Goal: Task Accomplishment & Management: Complete application form

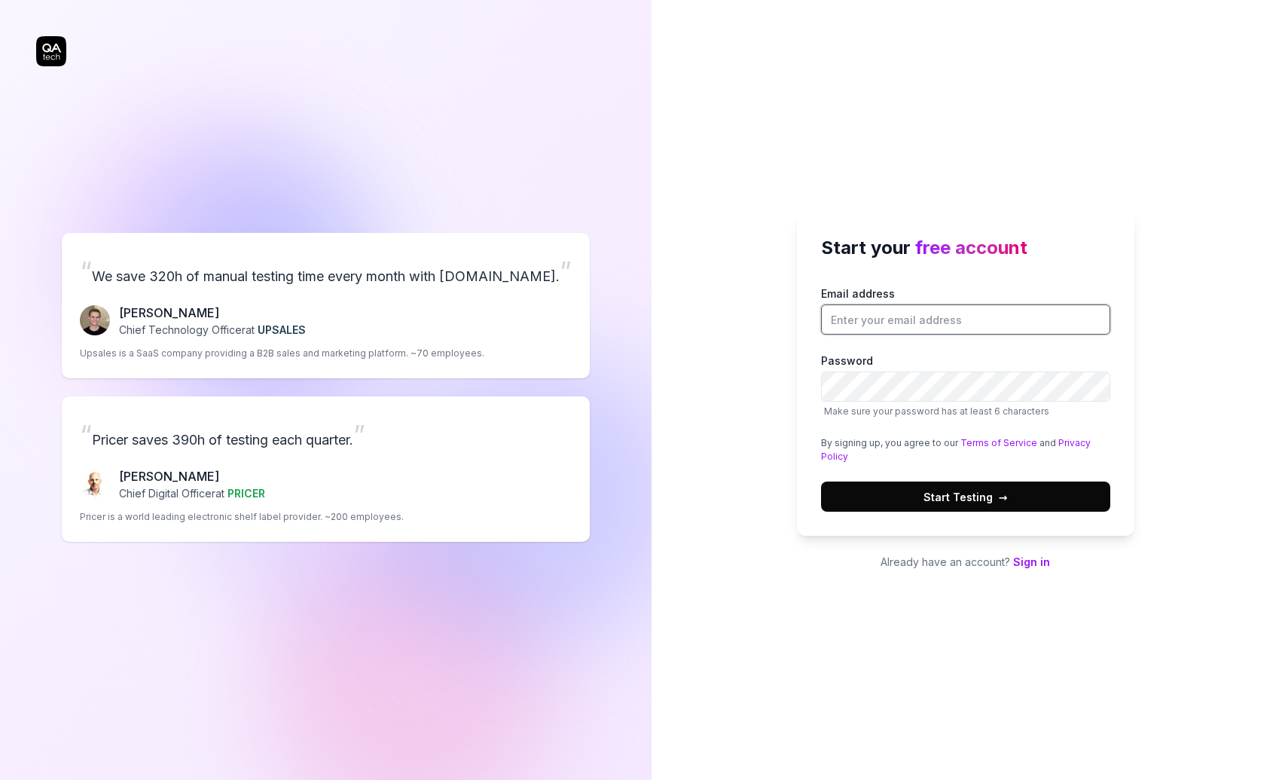
click at [917, 323] on input "Email address" at bounding box center [965, 319] width 289 height 30
type input "[EMAIL_ADDRESS][DOMAIN_NAME]"
click at [991, 498] on span "Start Testing →" at bounding box center [965, 497] width 84 height 16
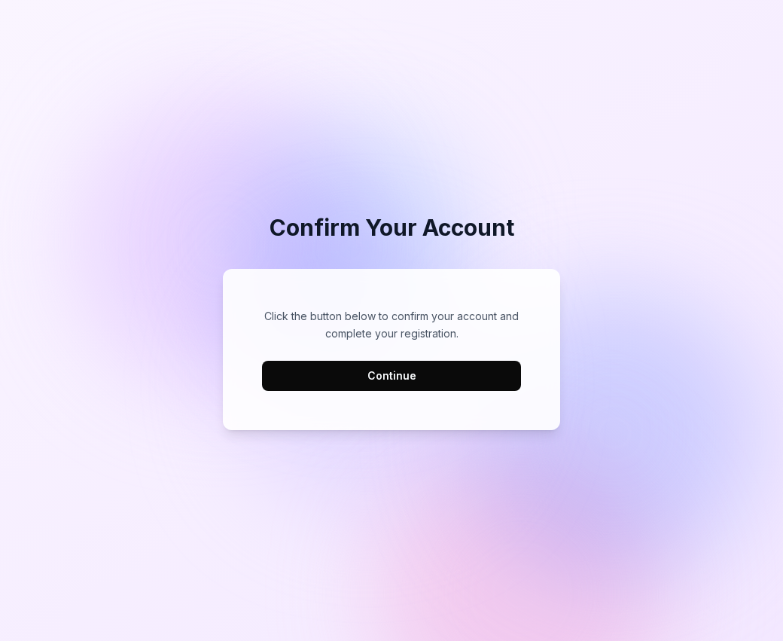
click at [413, 377] on button "Continue" at bounding box center [391, 376] width 259 height 30
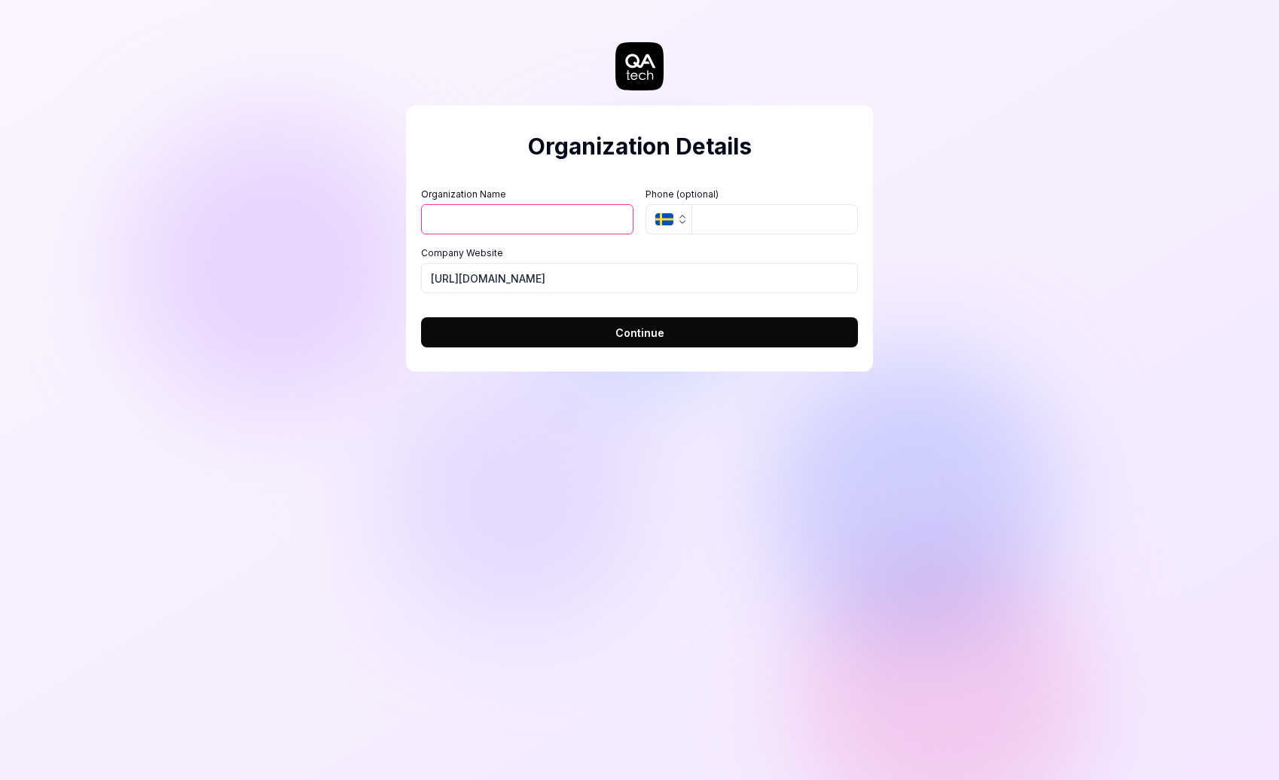
click at [522, 233] on input "Organization Name" at bounding box center [527, 219] width 212 height 30
type input "Magnolia"
click at [667, 224] on icon "button" at bounding box center [664, 219] width 18 height 12
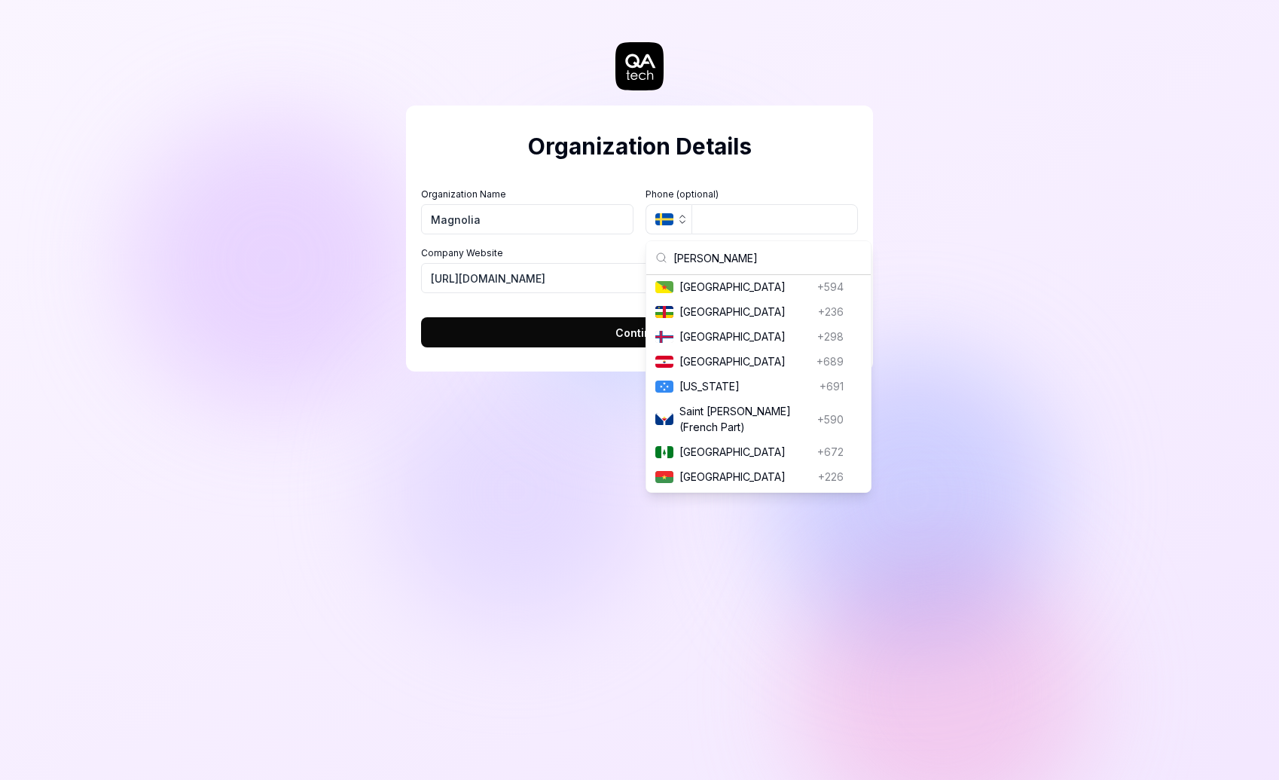
scroll to position [29, 0]
type input "france"
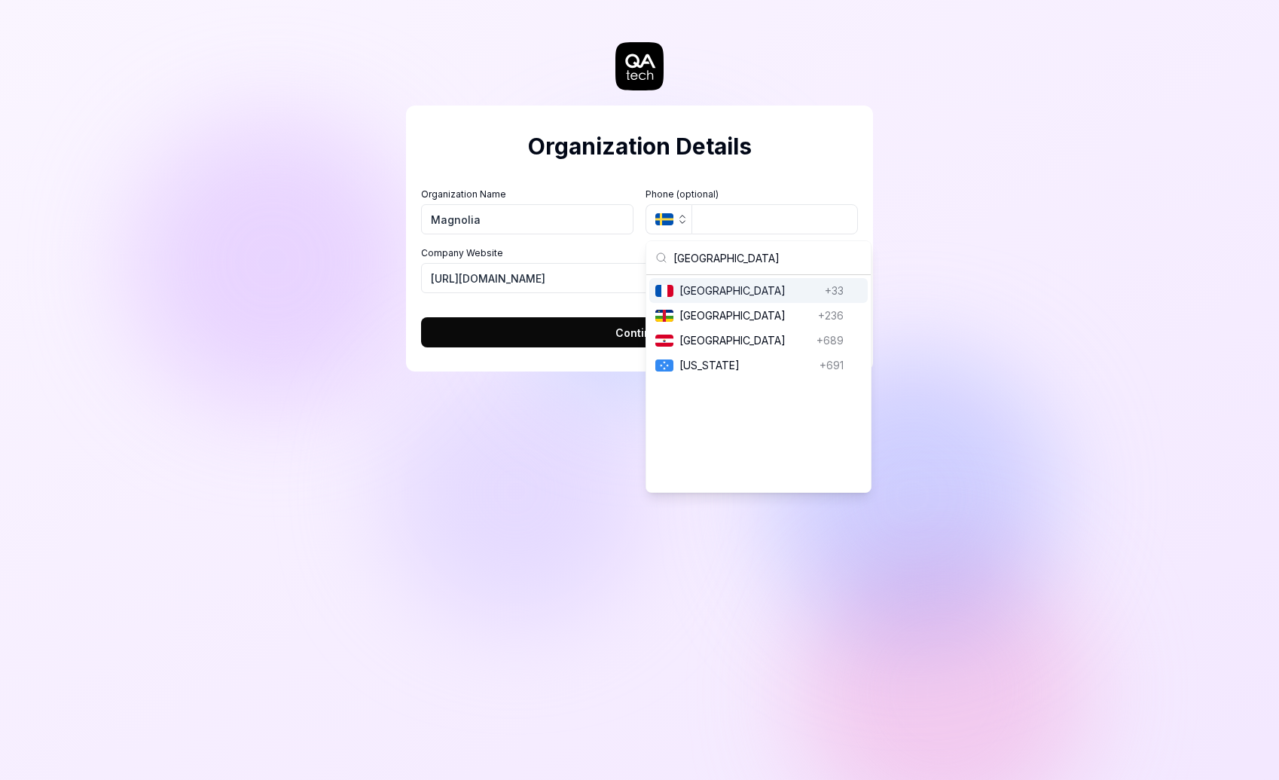
click at [711, 292] on span "France" at bounding box center [748, 290] width 139 height 16
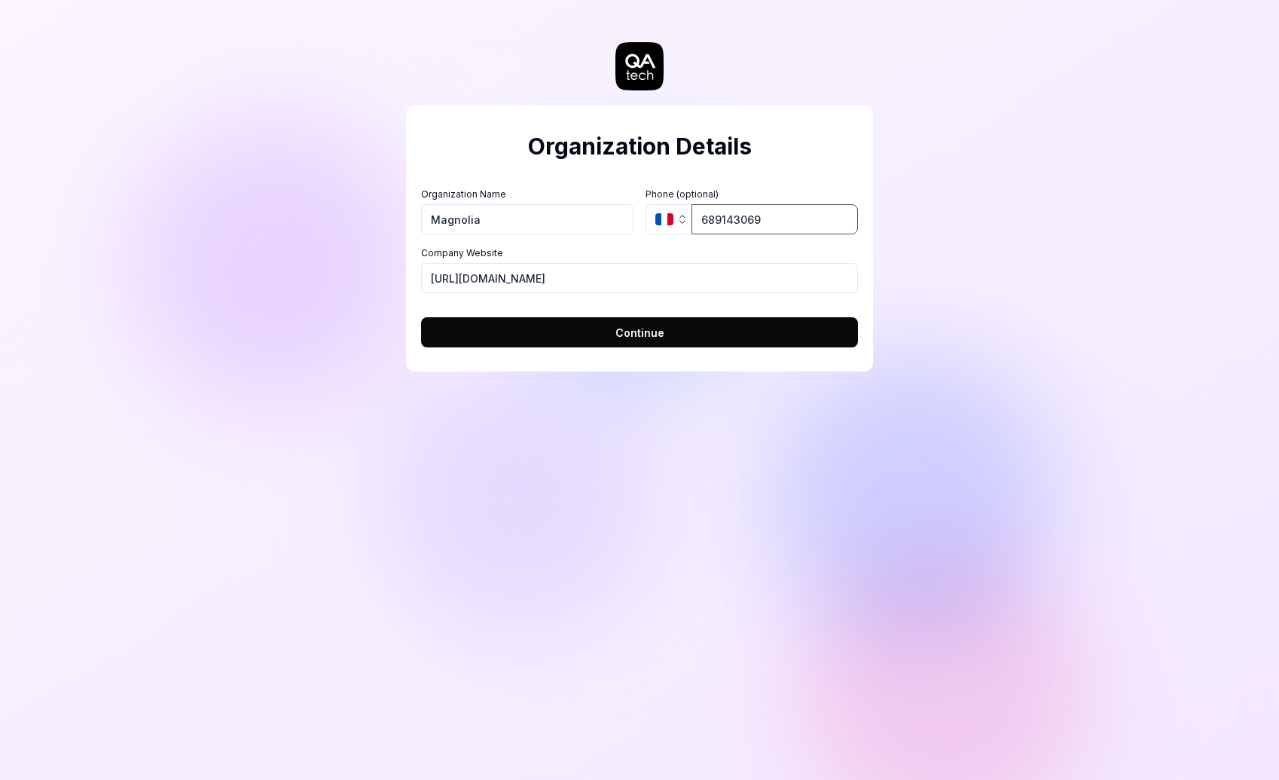
type input "689143069"
click at [470, 278] on input "https://magnolia.fr" at bounding box center [639, 278] width 437 height 30
type input "https://www.magnolia.fr"
click at [612, 325] on button "Continue" at bounding box center [639, 332] width 437 height 30
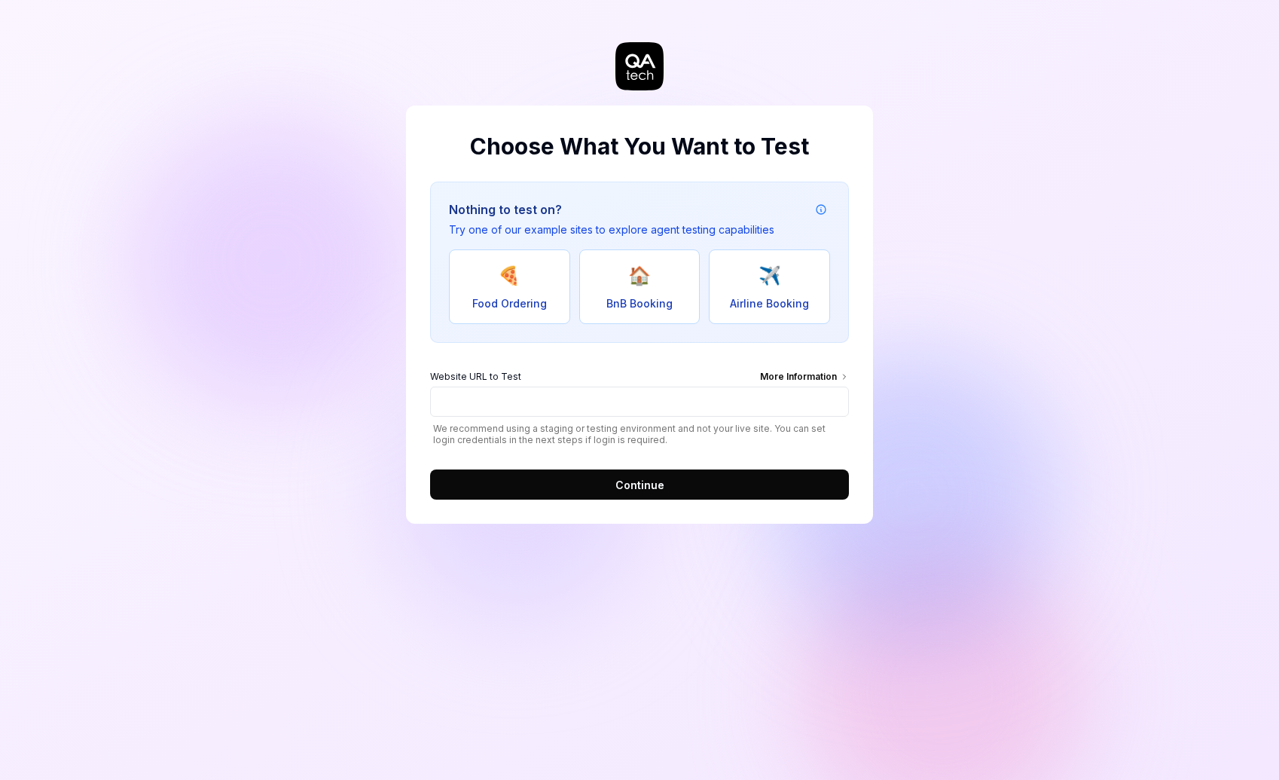
click at [807, 374] on div "More Information" at bounding box center [804, 378] width 89 height 17
click at [807, 386] on input "Website URL to Test More Information" at bounding box center [639, 401] width 419 height 30
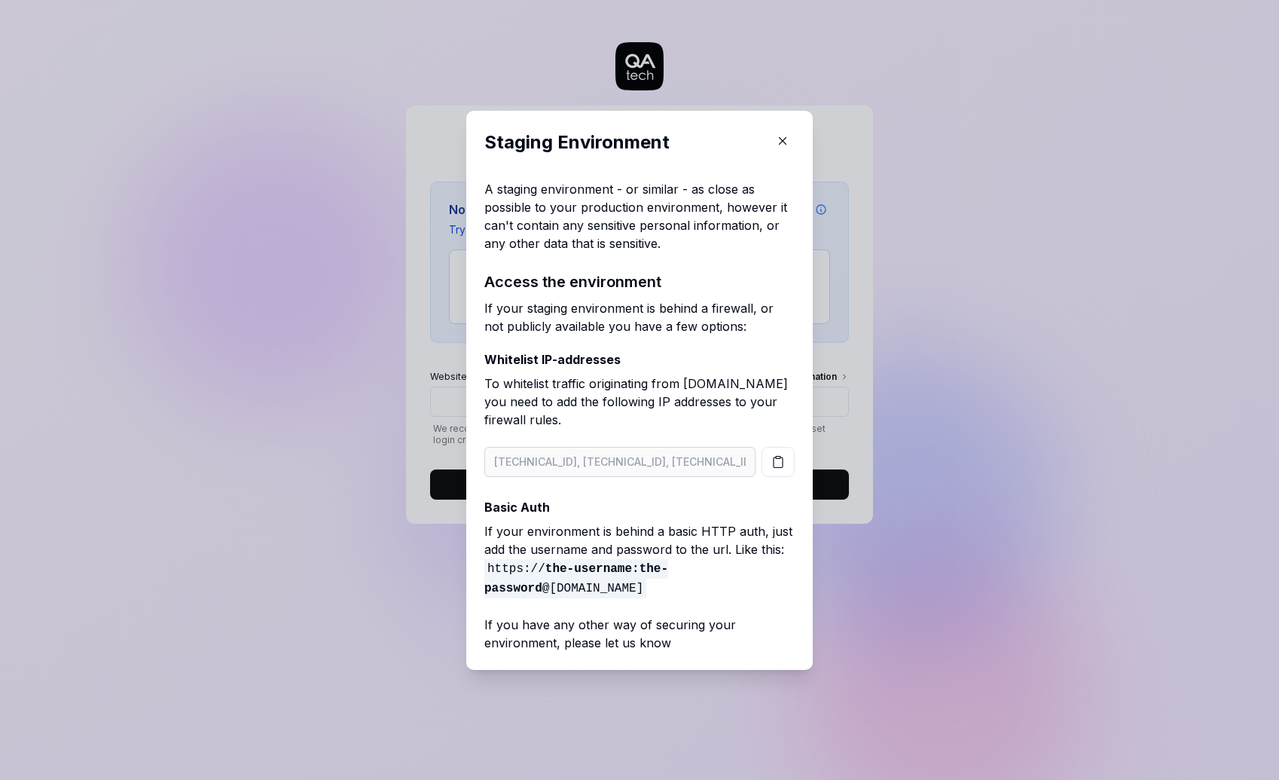
click at [773, 467] on icon "button" at bounding box center [778, 462] width 14 height 14
click at [783, 142] on icon "button" at bounding box center [783, 140] width 7 height 7
click at [783, 142] on h2 "Choose What You Want to Test" at bounding box center [639, 147] width 419 height 34
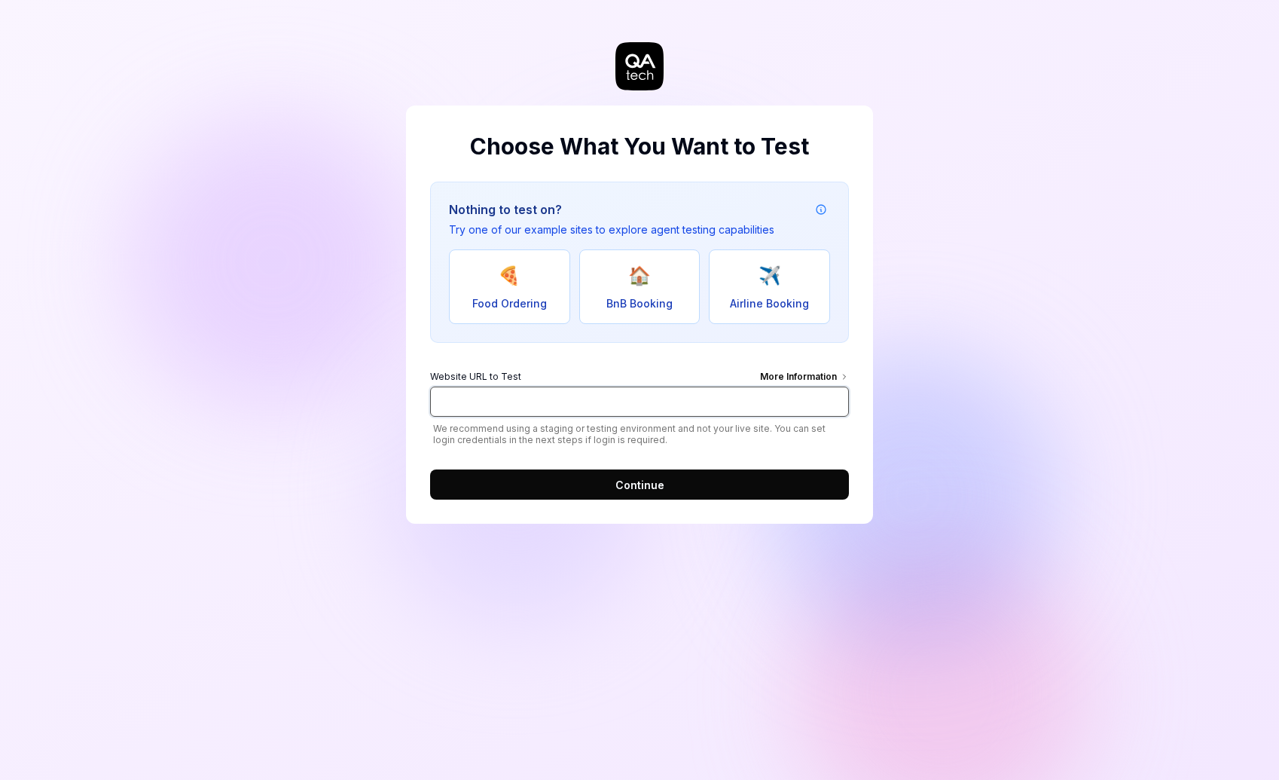
click at [535, 404] on input "Website URL to Test More Information" at bounding box center [639, 401] width 419 height 30
paste input "https://site.uat.magnolia.fr/"
type input "https://site.uat.magnolia.fr/"
click at [586, 356] on div "Nothing to test on? Try one of our example sites to explore agent testing capab…" at bounding box center [639, 341] width 419 height 318
click at [630, 484] on span "Continue" at bounding box center [639, 485] width 49 height 16
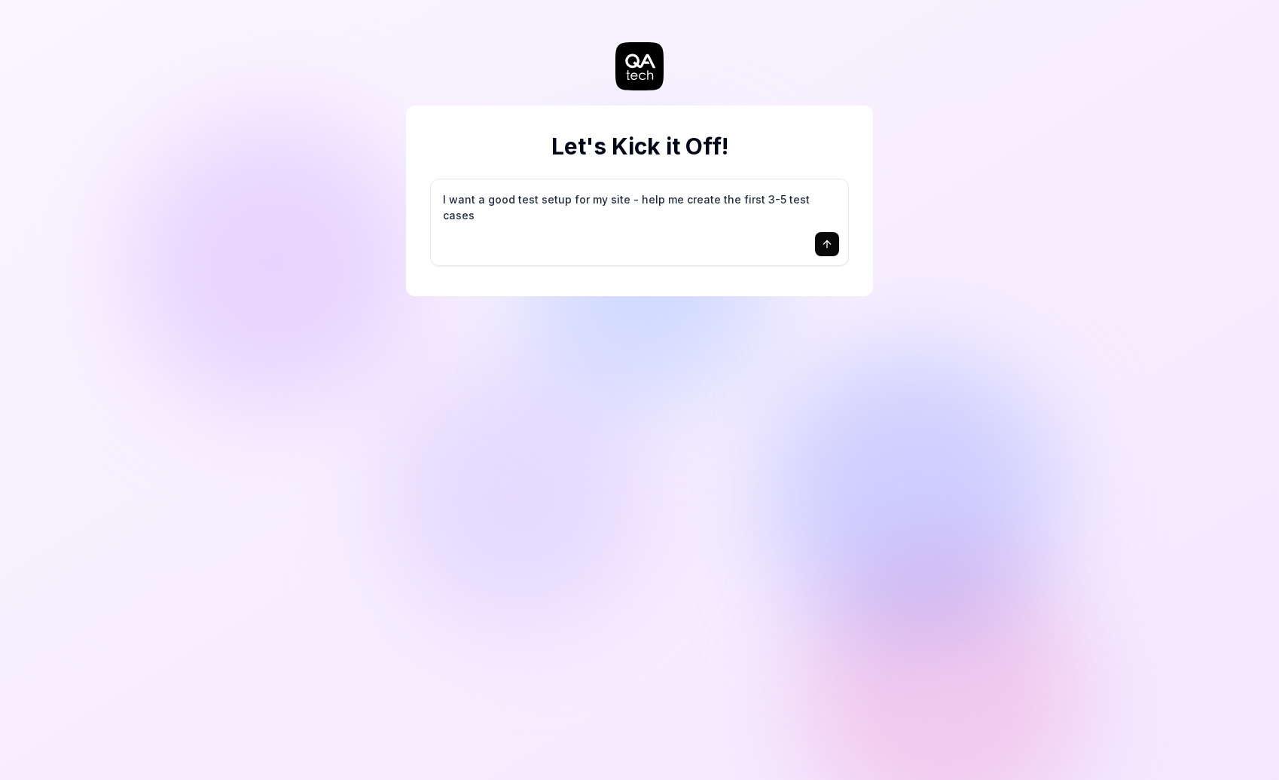
click at [682, 200] on textarea "I want a good test setup for my site - help me create the first 3-5 test cases" at bounding box center [639, 207] width 399 height 38
click at [824, 197] on textarea "I want a good test setup for my site - help me create the first 3-5 test cases" at bounding box center [639, 207] width 399 height 38
drag, startPoint x: 826, startPoint y: 200, endPoint x: 631, endPoint y: 199, distance: 195.1
click at [631, 199] on textarea "I want a good test setup for my site - help me create the first 3-5 test cases" at bounding box center [639, 207] width 399 height 38
click at [804, 195] on textarea "I want a good test setup for my site - help me create the first 3-5 test cases" at bounding box center [639, 207] width 399 height 38
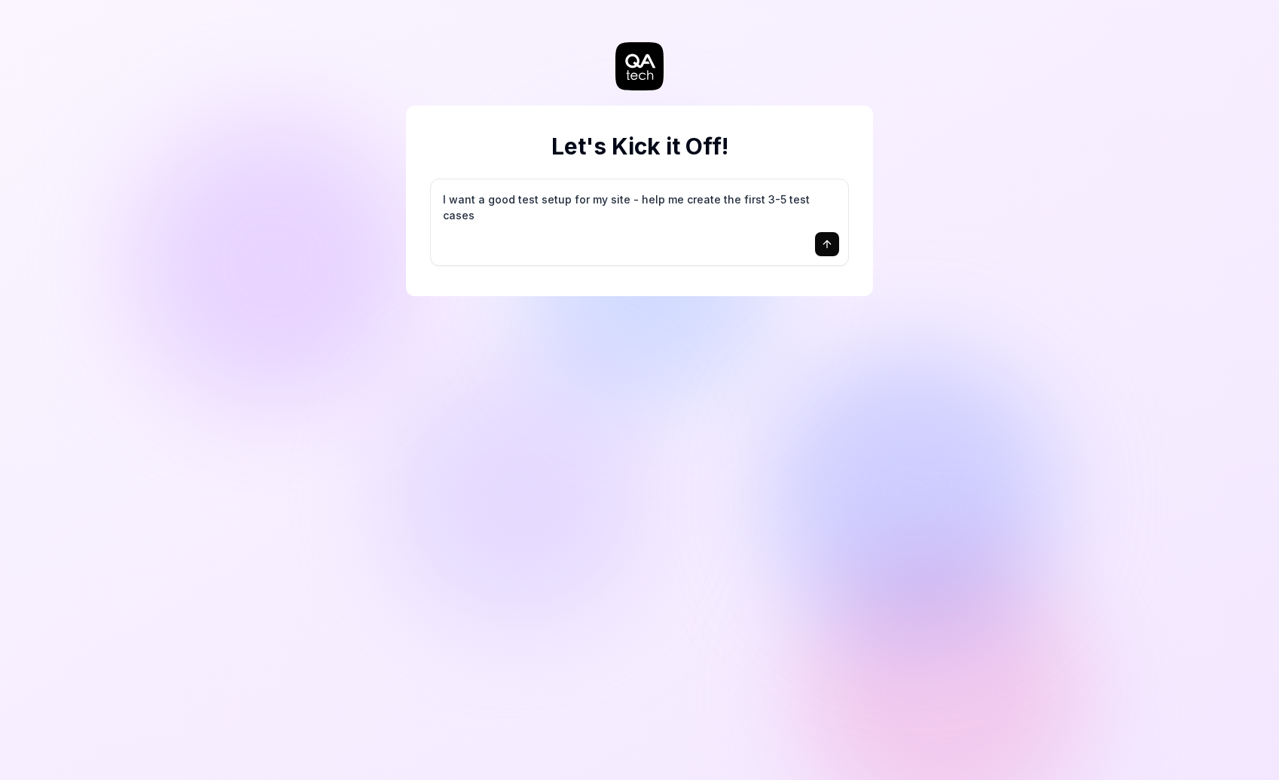
drag, startPoint x: 751, startPoint y: 197, endPoint x: 771, endPoint y: 197, distance: 20.3
click at [771, 197] on textarea "I want a good test setup for my site - help me create the first 3-5 test cases" at bounding box center [639, 207] width 399 height 38
type textarea "I want a good test setup for my site - help me create the first test case"
click at [832, 245] on icon "submit" at bounding box center [827, 244] width 12 height 12
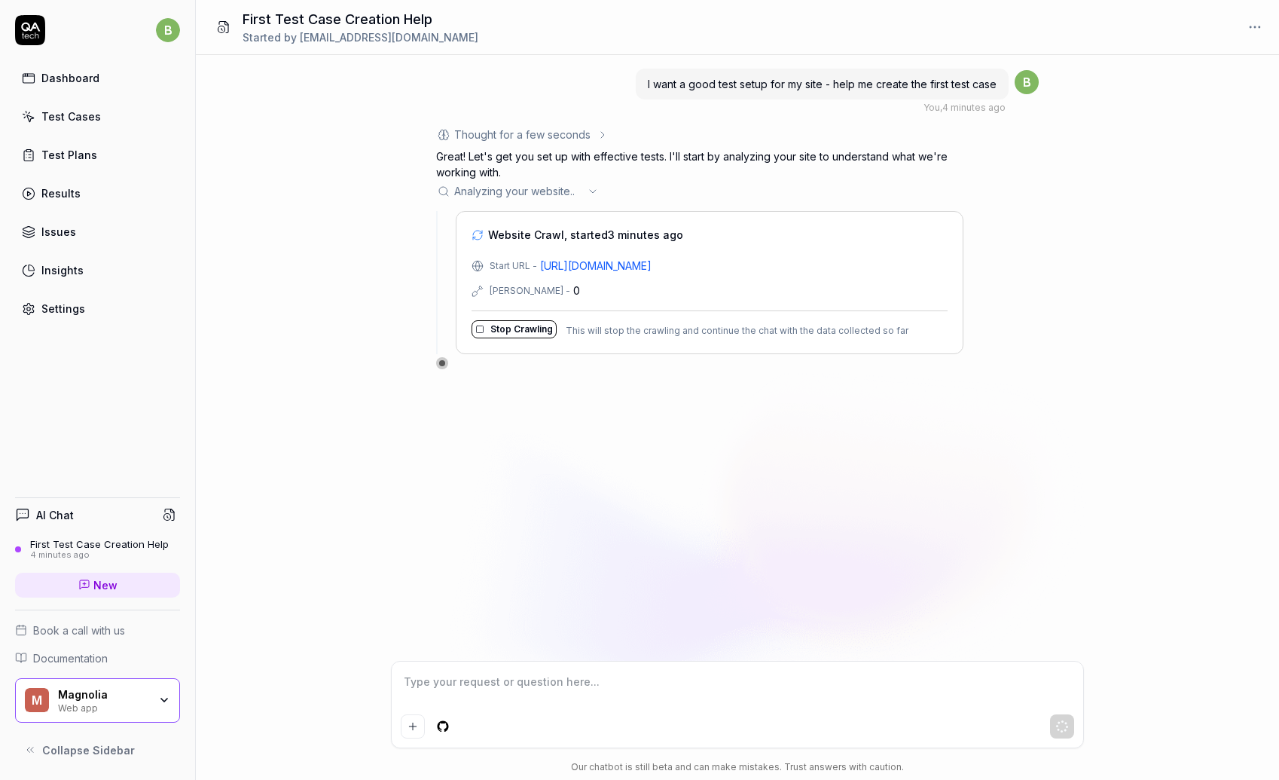
click at [533, 136] on div "Thought for a few seconds" at bounding box center [522, 135] width 136 height 16
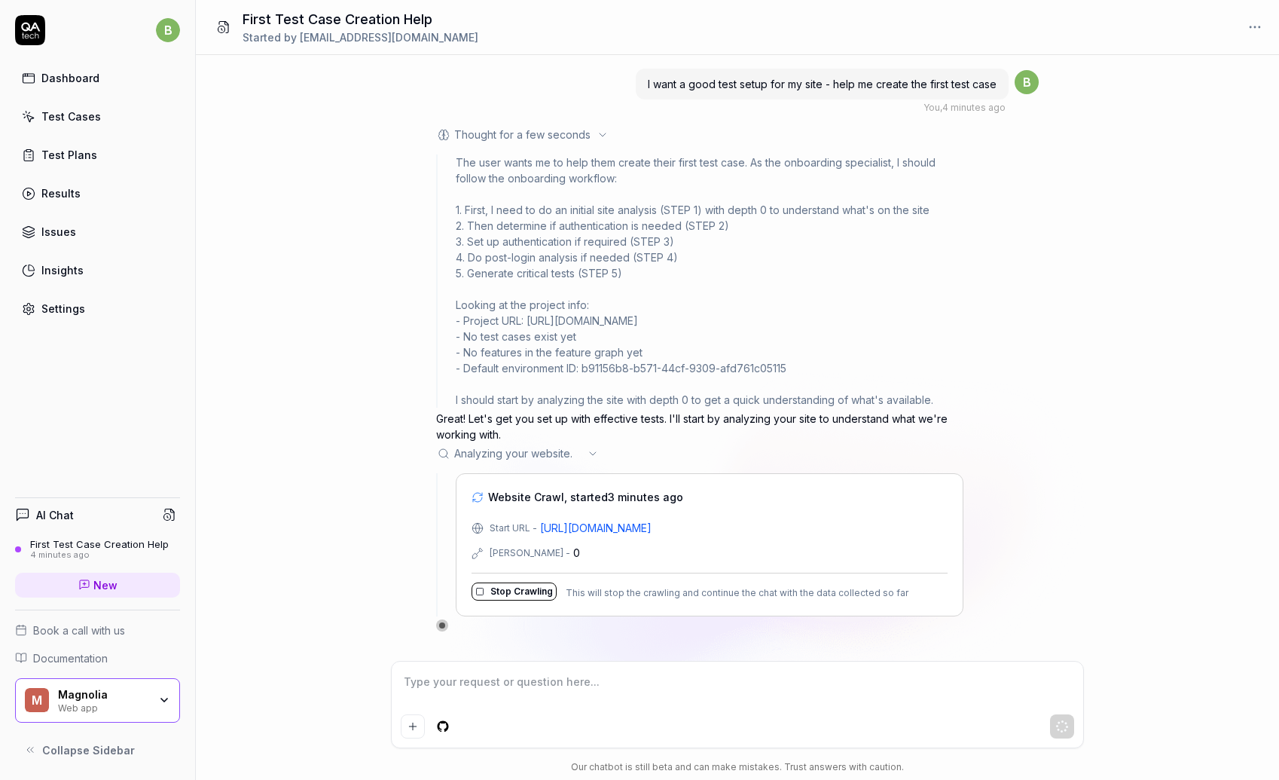
click at [533, 136] on div "Thought for a few seconds" at bounding box center [522, 135] width 136 height 16
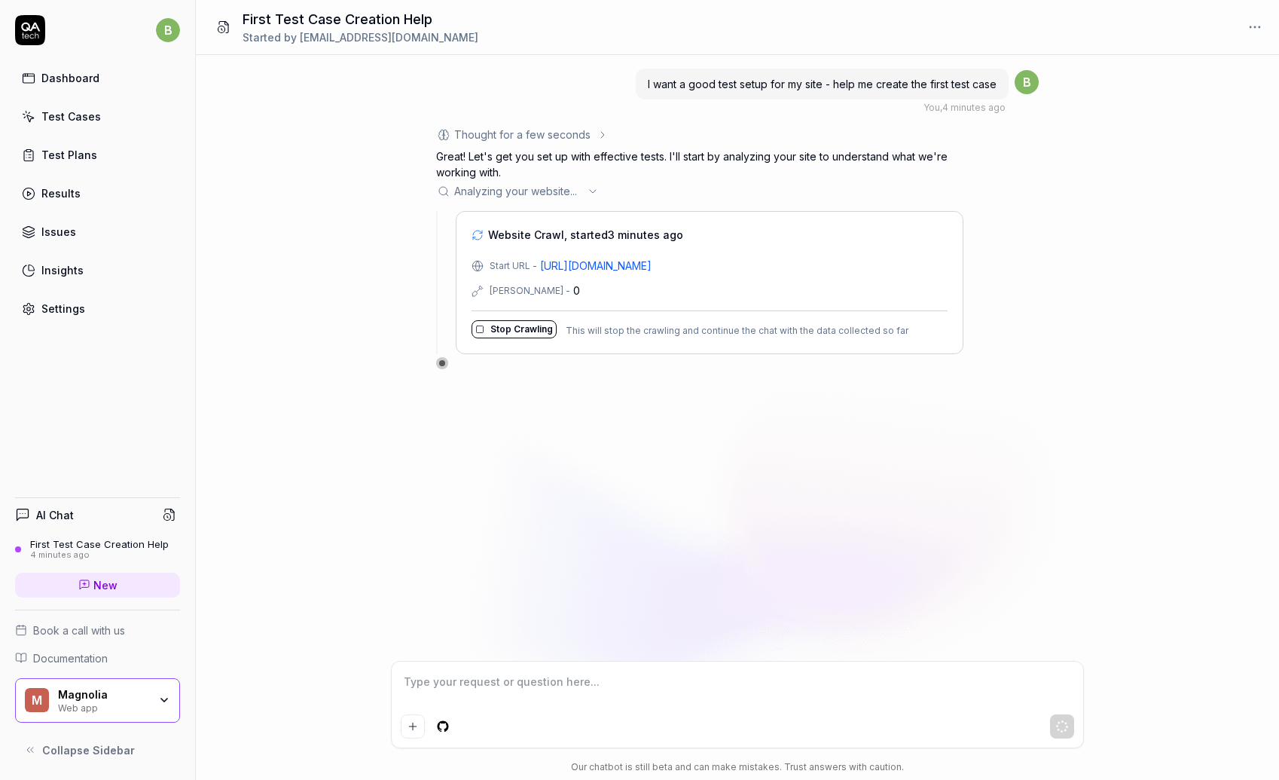
click at [530, 330] on button "Stop Crawling" at bounding box center [514, 329] width 85 height 18
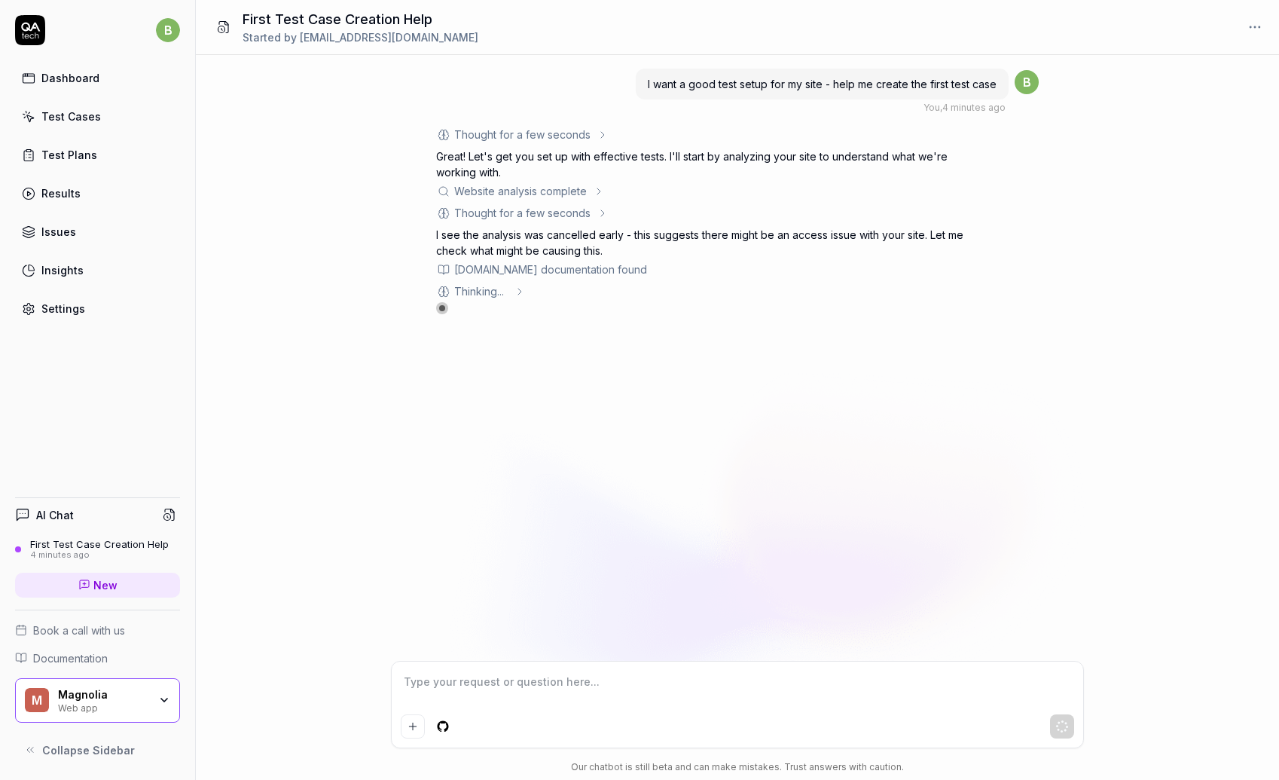
click at [470, 666] on div at bounding box center [737, 704] width 691 height 86
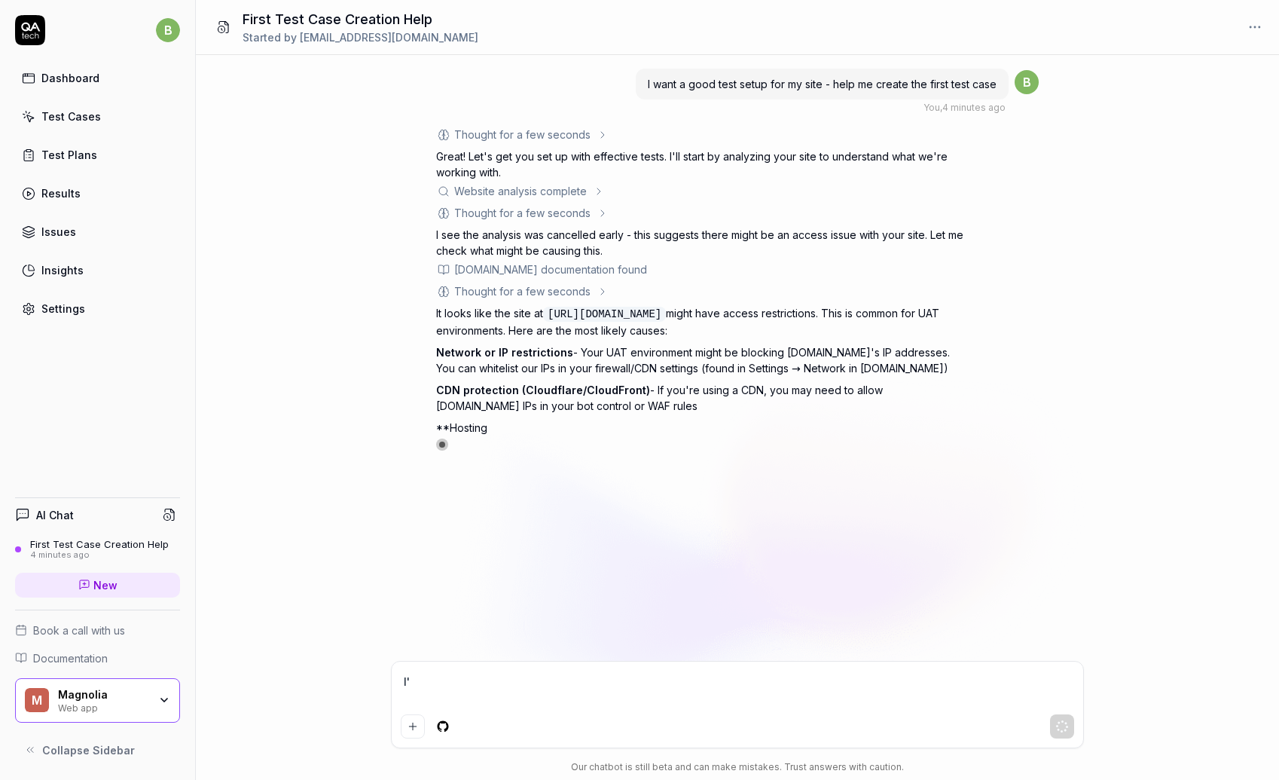
type textarea "I"
